Goal: Find specific page/section: Locate item on page

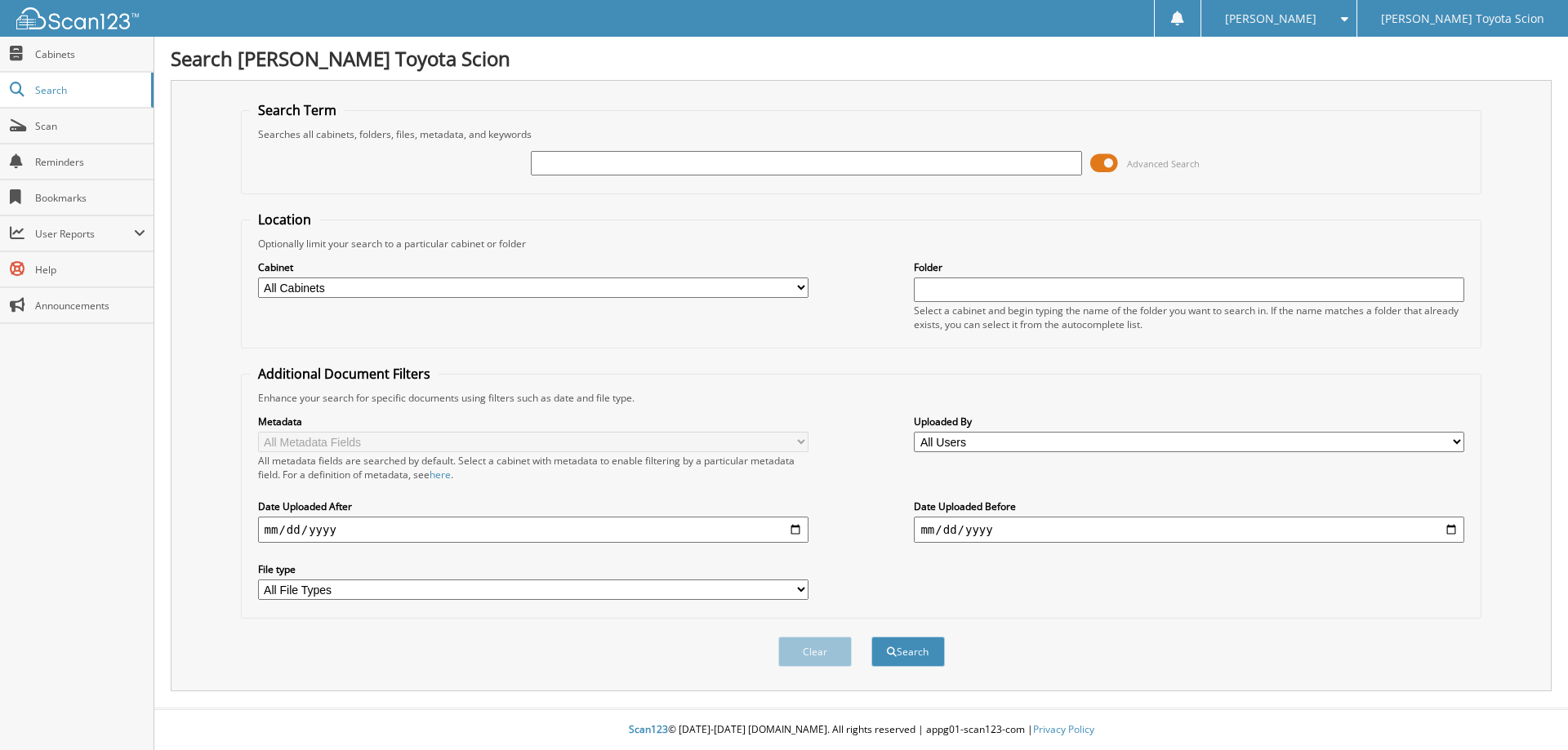
click at [559, 169] on input "text" at bounding box center [805, 163] width 550 height 24
type input "LW092597"
click at [1116, 160] on span at bounding box center [1103, 163] width 28 height 24
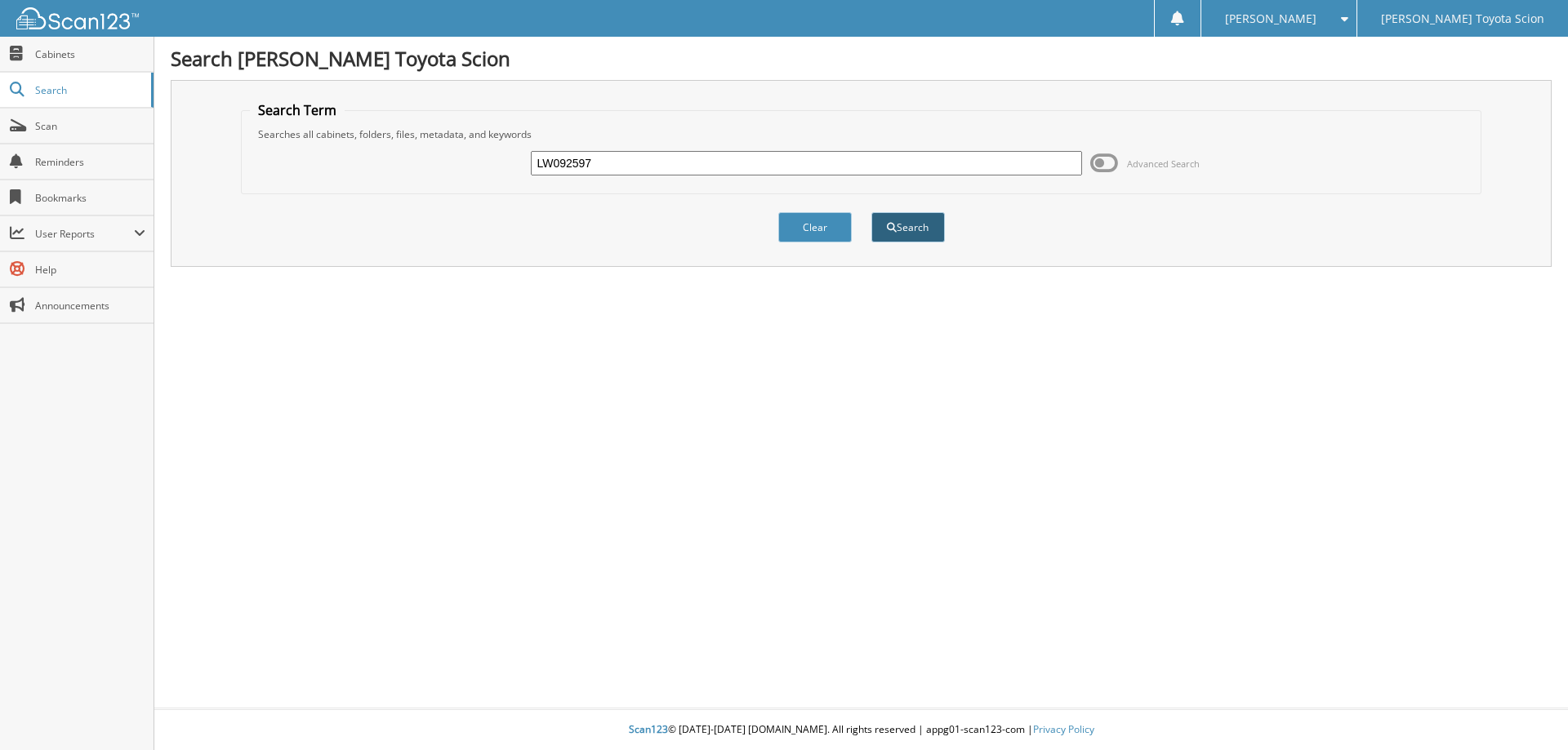
click at [924, 227] on button "Search" at bounding box center [908, 227] width 73 height 30
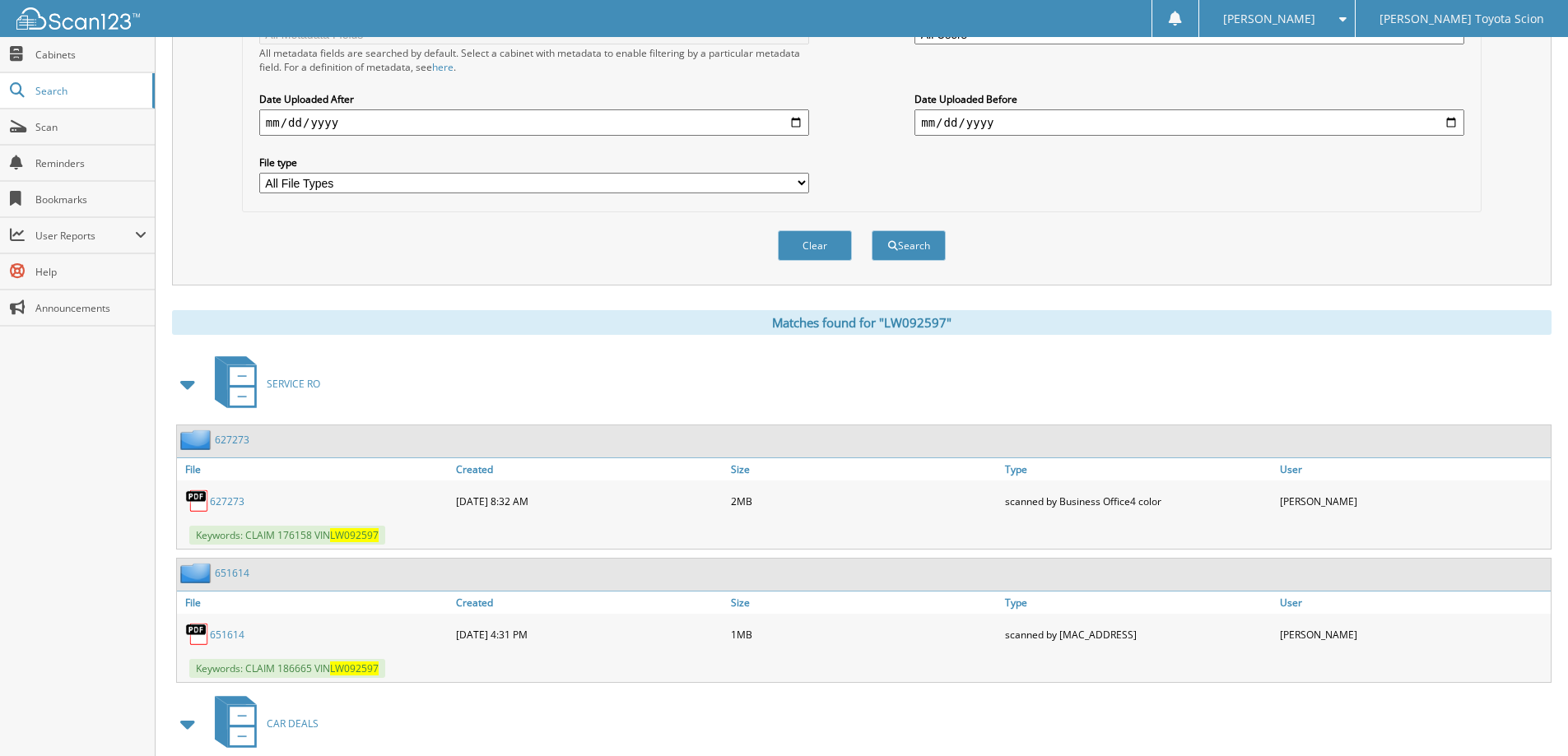
scroll to position [567, 0]
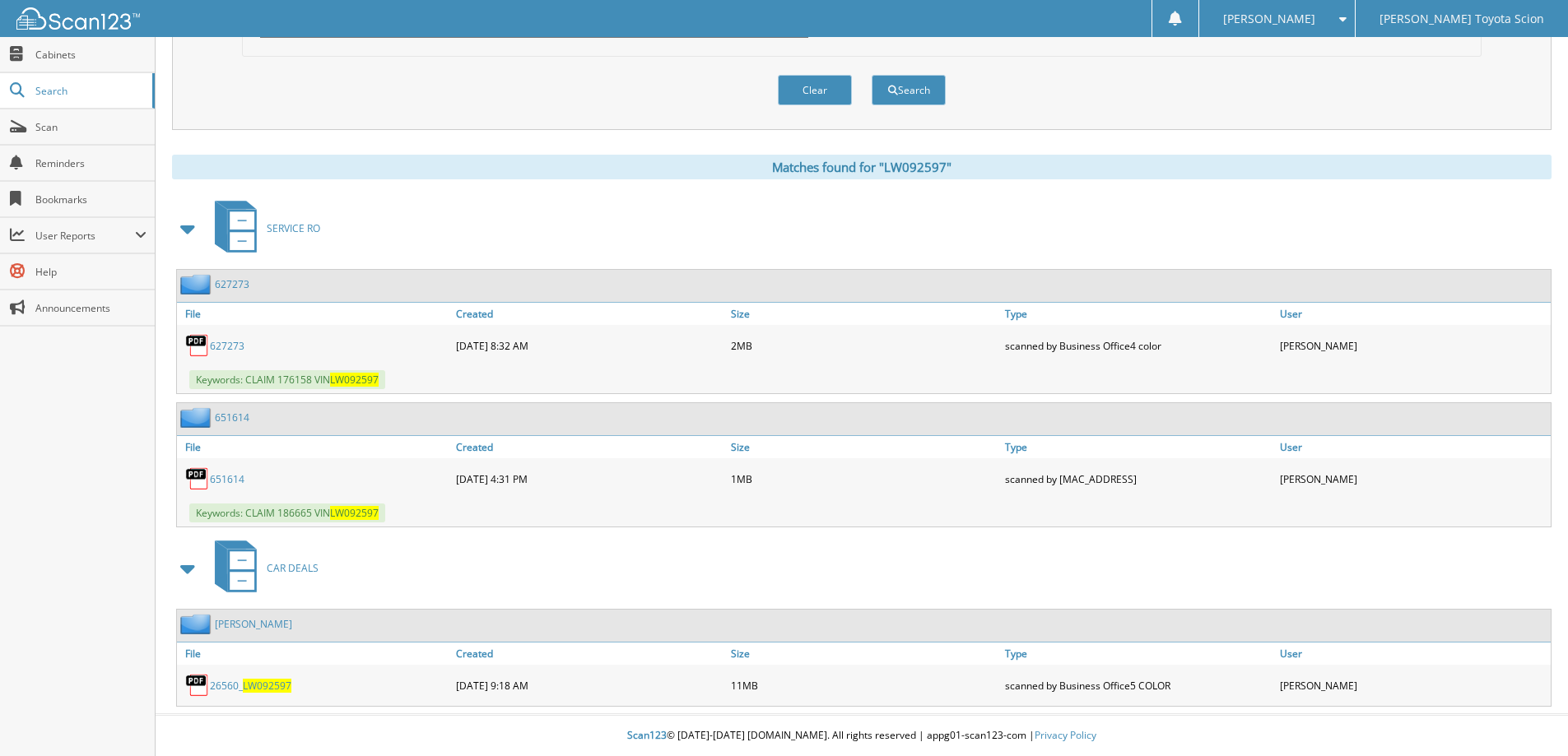
click at [269, 620] on link "VARELA, ASTRID" at bounding box center [253, 624] width 78 height 14
click at [239, 686] on link "26560_ LW092597" at bounding box center [250, 686] width 81 height 14
click at [269, 690] on span "LW092597" at bounding box center [266, 686] width 48 height 14
click at [274, 621] on link "VARELA, ASTRID" at bounding box center [253, 624] width 78 height 14
